Goal: Check status: Check status

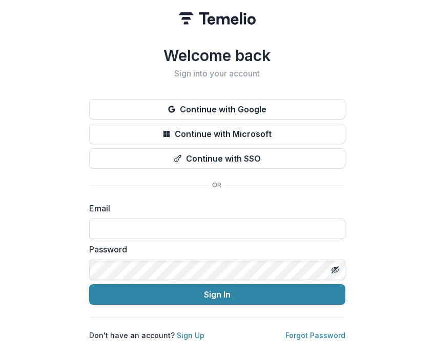
click at [173, 224] on input at bounding box center [217, 228] width 256 height 20
type input "**********"
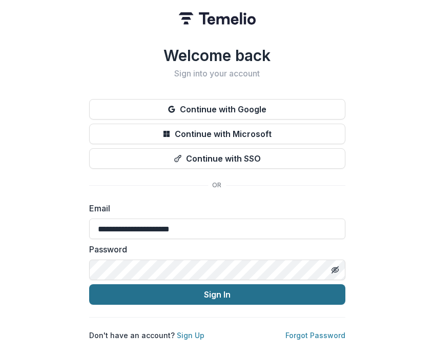
click at [227, 292] on button "Sign In" at bounding box center [217, 294] width 256 height 20
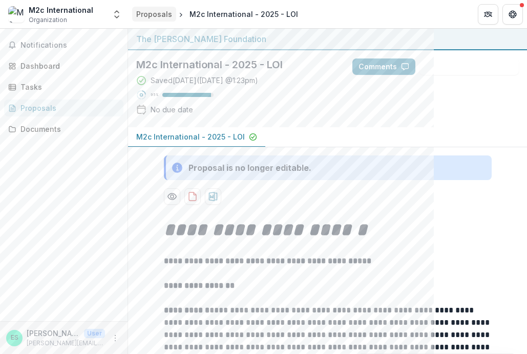
click at [160, 14] on div "Proposals" at bounding box center [154, 14] width 36 height 11
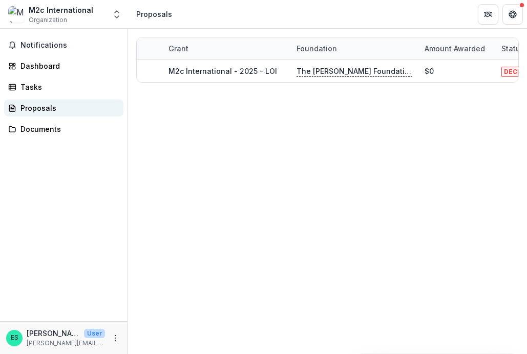
click at [19, 108] on link "Proposals" at bounding box center [63, 107] width 119 height 17
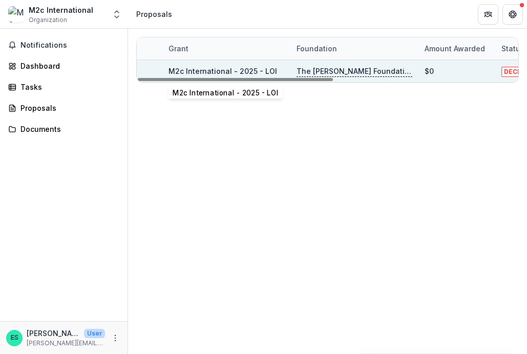
click at [227, 72] on link "M2c International - 2025 - LOI" at bounding box center [223, 71] width 109 height 9
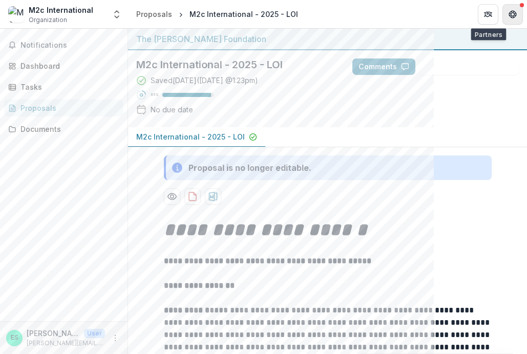
click at [434, 16] on icon "Get Help" at bounding box center [513, 17] width 3 height 2
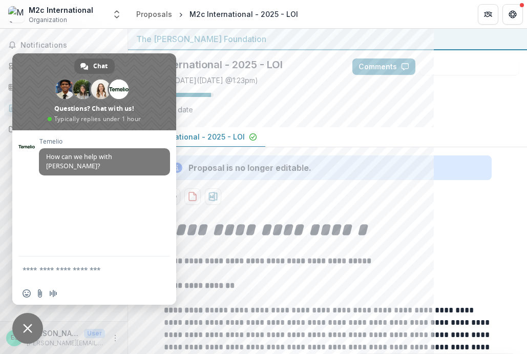
click at [101, 34] on div "Notifications Dashboard Tasks Proposals Documents" at bounding box center [64, 175] width 128 height 292
click at [23, 335] on span "Close chat" at bounding box center [27, 328] width 31 height 31
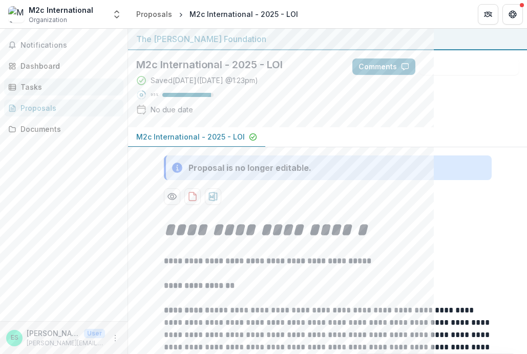
click at [37, 93] on link "Tasks" at bounding box center [63, 86] width 119 height 17
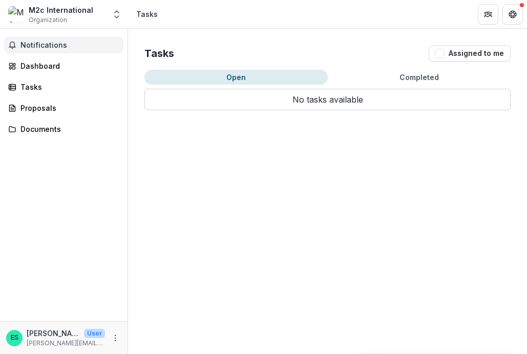
click at [43, 46] on span "Notifications" at bounding box center [69, 45] width 99 height 9
click at [416, 25] on header "Tasks" at bounding box center [327, 14] width 399 height 28
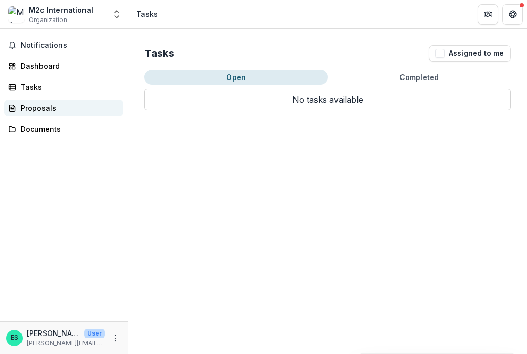
click at [44, 106] on div "Proposals" at bounding box center [67, 107] width 95 height 11
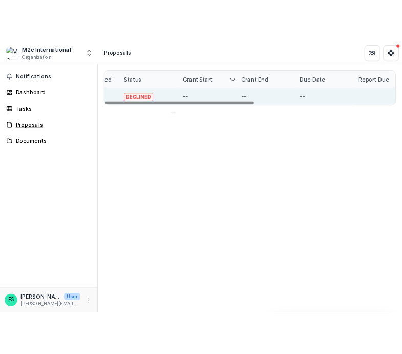
scroll to position [0, 361]
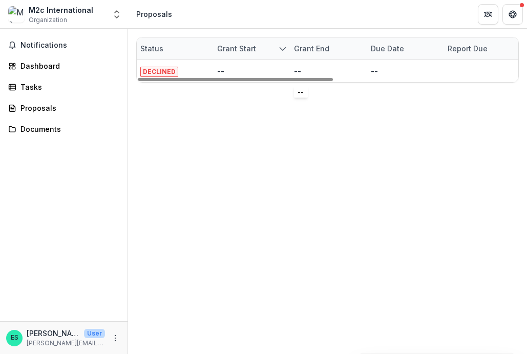
click at [434, 56] on div "Report Due" at bounding box center [480, 48] width 77 height 22
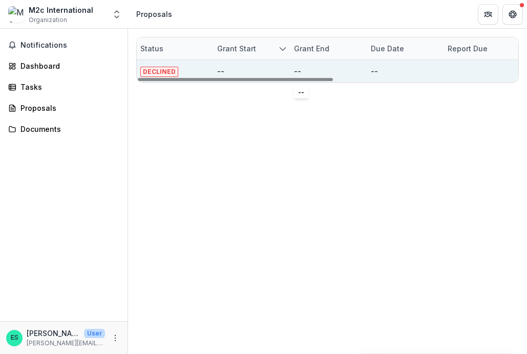
click at [313, 73] on div "--" at bounding box center [326, 71] width 65 height 22
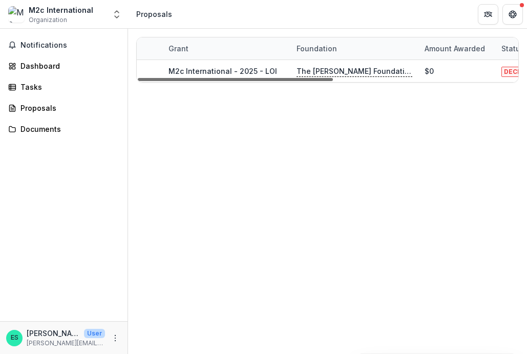
click at [254, 78] on div at bounding box center [235, 79] width 195 height 3
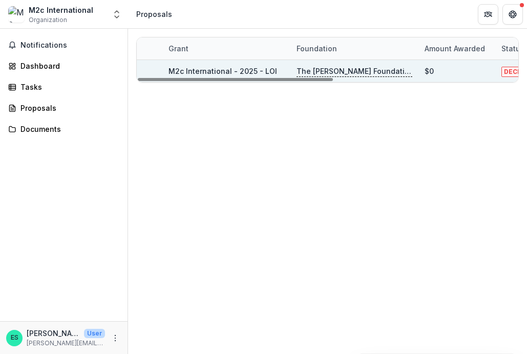
click at [245, 68] on link "M2c International - 2025 - LOI" at bounding box center [223, 71] width 109 height 9
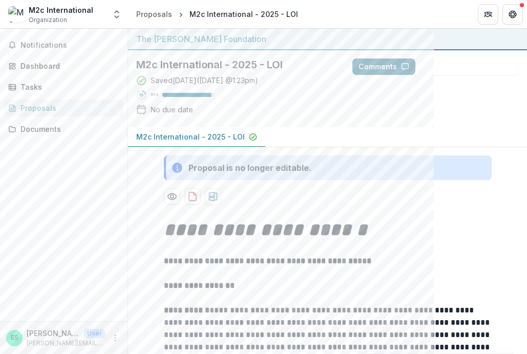
click at [386, 64] on button "Comments" at bounding box center [384, 66] width 63 height 16
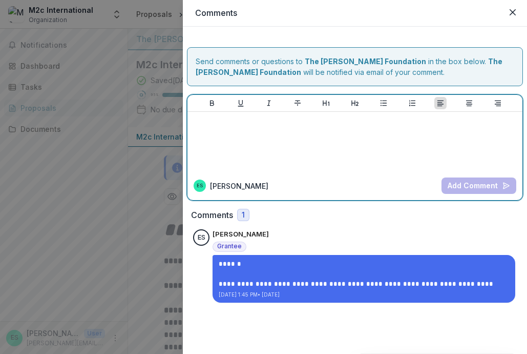
click at [389, 130] on div at bounding box center [355, 141] width 327 height 51
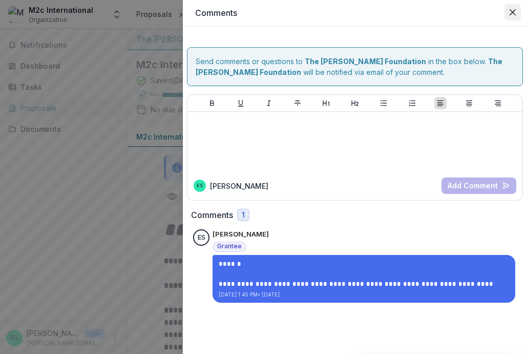
click at [434, 13] on icon "Close" at bounding box center [513, 12] width 6 height 6
